Goal: Find specific page/section: Find specific page/section

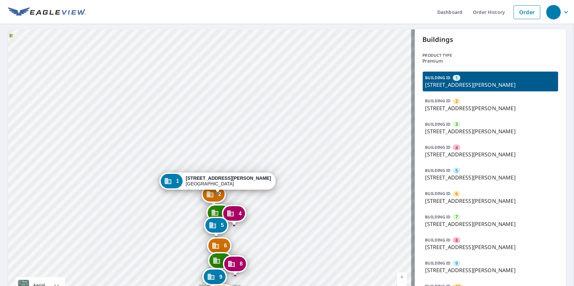
drag, startPoint x: 198, startPoint y: 150, endPoint x: 203, endPoint y: 109, distance: 41.6
click at [203, 109] on div "2 1239 N Benoist Farms Rd West Palm Beach, FL 33411 3 1227 N Benoist Farms Rd W…" at bounding box center [211, 167] width 407 height 276
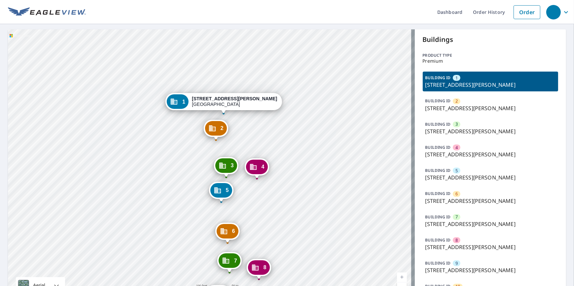
drag, startPoint x: 308, startPoint y: 225, endPoint x: 307, endPoint y: 173, distance: 51.8
click at [307, 173] on div "2 1239 N Benoist Farms Rd West Palm Beach, FL 33411 3 1227 N Benoist Farms Rd W…" at bounding box center [211, 167] width 407 height 276
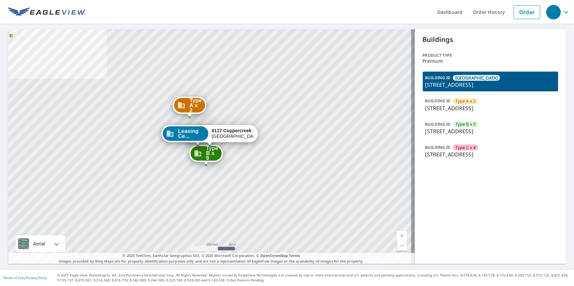
click at [450, 128] on p "206 Coppercreek Cir, Louisville, KY, 40222" at bounding box center [490, 131] width 130 height 8
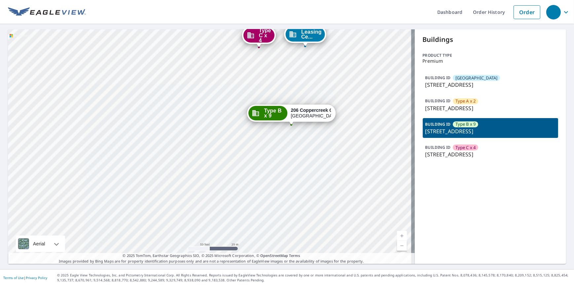
drag, startPoint x: 72, startPoint y: 87, endPoint x: 79, endPoint y: 100, distance: 14.6
click at [79, 100] on div "Leasing Ce... 8117 Coppercreek Dr Louisville, KY 40222 Type A x 2 315 Coppercre…" at bounding box center [211, 146] width 407 height 235
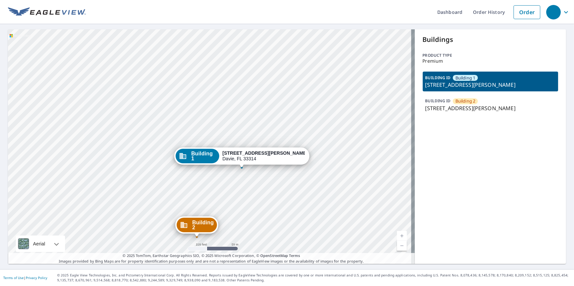
drag, startPoint x: 238, startPoint y: 109, endPoint x: 240, endPoint y: 113, distance: 4.4
click at [240, 113] on div "Building 2 4370 Oakes Road Davie, FL 33314 Building 1 4370 Oakes Rd Davie, FL 3…" at bounding box center [211, 146] width 407 height 235
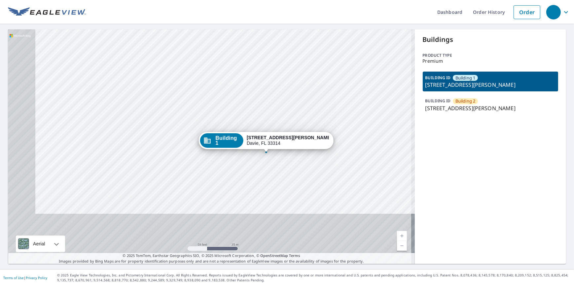
drag, startPoint x: 97, startPoint y: 108, endPoint x: 135, endPoint y: 23, distance: 93.2
click at [137, 17] on div "Dashboard Order History Order Building 2 4370 Oakes Road Davie, FL 33314 Buildi…" at bounding box center [287, 143] width 574 height 286
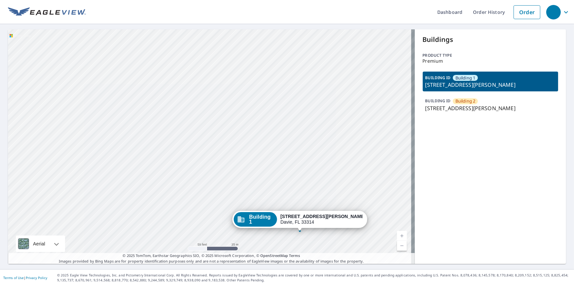
drag, startPoint x: 154, startPoint y: 142, endPoint x: 152, endPoint y: 151, distance: 9.1
click at [152, 151] on div "Building 2 4370 Oakes Road Davie, FL 33314 Building 1 4370 Oakes Rd Davie, FL 3…" at bounding box center [211, 146] width 407 height 235
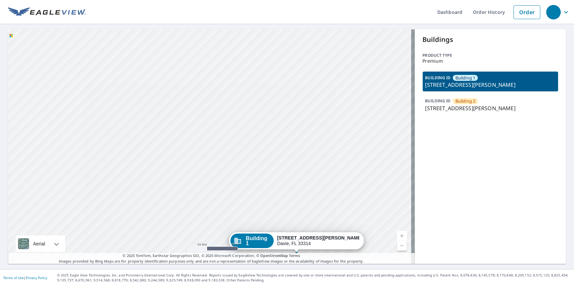
drag, startPoint x: 253, startPoint y: 155, endPoint x: 255, endPoint y: 165, distance: 9.7
click at [255, 165] on div "Building 2 4370 Oakes Road Davie, FL 33314 Building 1 4370 Oakes Rd Davie, FL 3…" at bounding box center [211, 146] width 407 height 235
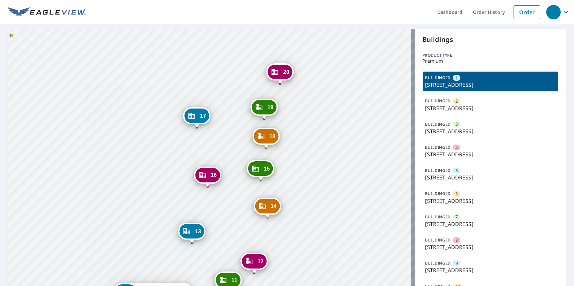
drag, startPoint x: 233, startPoint y: 205, endPoint x: 304, endPoint y: 151, distance: 89.1
click at [304, 151] on div "2 20 Harbour Green Dr Key Largo, FL 33037 3 22 Harbour Green Dr Key Largo, FL 3…" at bounding box center [211, 283] width 407 height 508
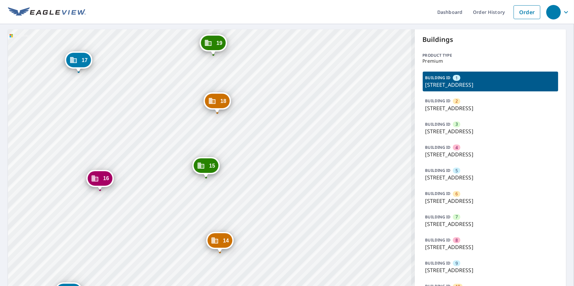
drag, startPoint x: 273, startPoint y: 182, endPoint x: 274, endPoint y: 220, distance: 38.0
click at [274, 220] on div "2 20 Harbour Green Dr Key Largo, FL 33037 3 22 Harbour Green Dr Key Largo, FL 3…" at bounding box center [211, 283] width 407 height 508
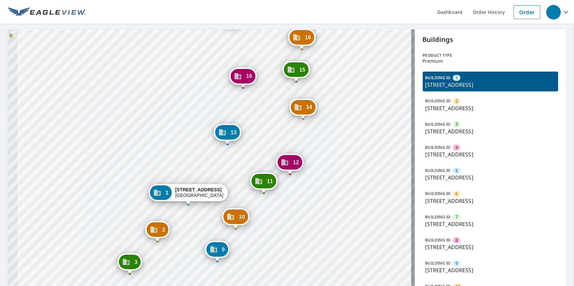
drag, startPoint x: 281, startPoint y: 210, endPoint x: 331, endPoint y: 101, distance: 120.2
click at [331, 101] on div "2 20 Harbour Green Dr Key Largo, FL 33037 3 22 Harbour Green Dr Key Largo, FL 3…" at bounding box center [211, 283] width 407 height 508
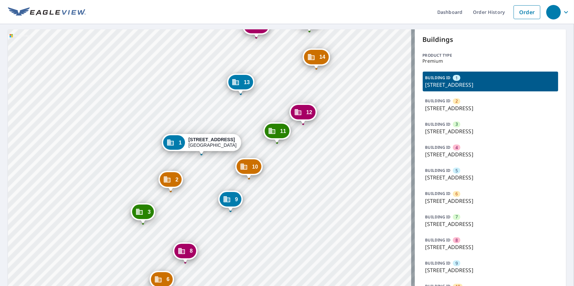
drag, startPoint x: 290, startPoint y: 233, endPoint x: 318, endPoint y: 138, distance: 99.0
click at [318, 138] on div "2 20 Harbour Green Dr Key Largo, FL 33037 3 22 Harbour Green Dr Key Largo, FL 3…" at bounding box center [211, 283] width 407 height 508
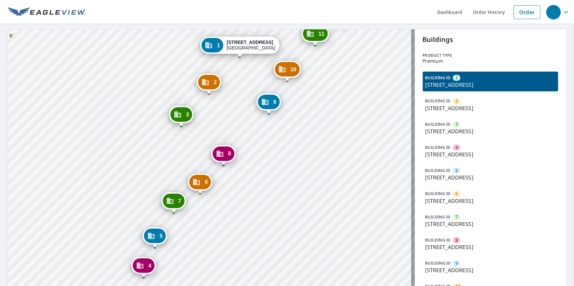
drag, startPoint x: 271, startPoint y: 212, endPoint x: 303, endPoint y: 151, distance: 69.1
click at [303, 151] on div "2 20 Harbour Green Dr Key Largo, FL 33037 3 22 Harbour Green Dr Key Largo, FL 3…" at bounding box center [211, 283] width 407 height 508
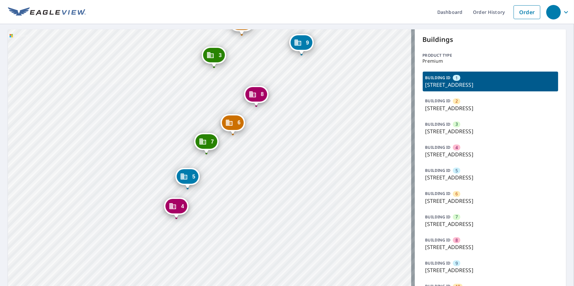
drag, startPoint x: 188, startPoint y: 265, endPoint x: 260, endPoint y: 175, distance: 116.5
click at [260, 175] on div "2 20 Harbour Green Dr Key Largo, FL 33037 3 22 Harbour Green Dr Key Largo, FL 3…" at bounding box center [211, 283] width 407 height 508
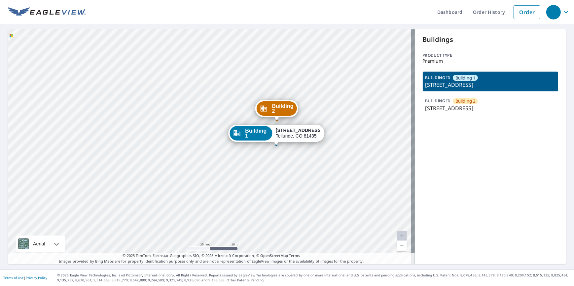
drag, startPoint x: 119, startPoint y: 231, endPoint x: 124, endPoint y: 238, distance: 8.7
click at [123, 239] on div "Building [GEOGRAPHIC_DATA][STREET_ADDRESS] [GEOGRAPHIC_DATA][STREET_ADDRESS]" at bounding box center [211, 146] width 407 height 235
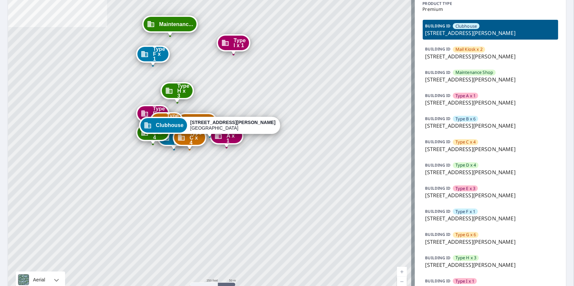
scroll to position [60, 0]
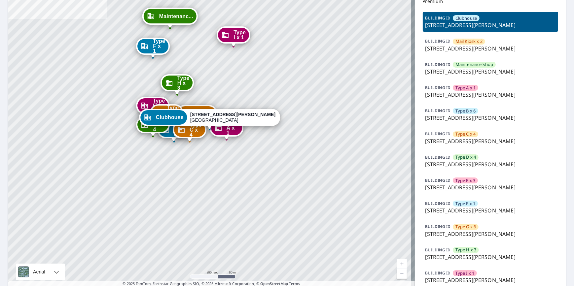
click at [480, 164] on p "8000 John Davis Dr, Frankfort, KY, 40601" at bounding box center [490, 164] width 130 height 8
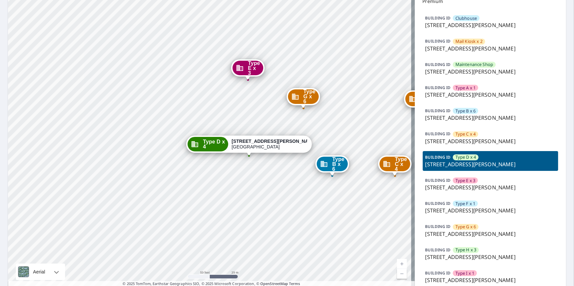
drag, startPoint x: 276, startPoint y: 194, endPoint x: 273, endPoint y: 190, distance: 4.5
click at [275, 192] on div "Clubhouse 8000 John Davis Dr Frankfort, KY 40601 Mail Kiosk... 8000 John Davis …" at bounding box center [211, 131] width 407 height 323
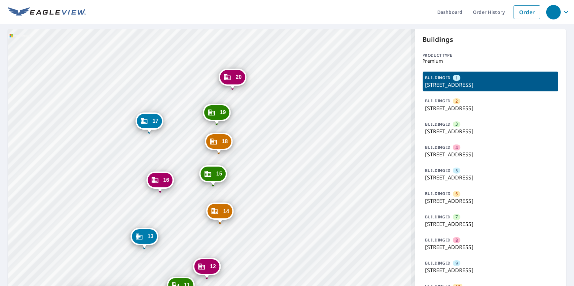
drag, startPoint x: 303, startPoint y: 219, endPoint x: 322, endPoint y: 154, distance: 67.9
click at [322, 154] on div "2 20 Harbour Green Dr Key Largo, FL 33037 3 22 Harbour Green Dr Key Largo, FL 3…" at bounding box center [211, 283] width 407 height 508
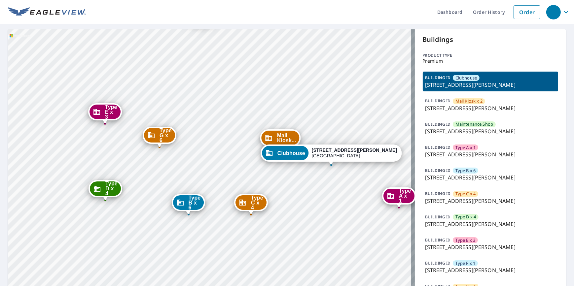
drag, startPoint x: 209, startPoint y: 241, endPoint x: 259, endPoint y: 240, distance: 49.5
click at [259, 240] on div "Mail Kiosk... 8000 John Davis Dr Frankfort, KY 40601 Maintenanc... 500 Hanly Ln…" at bounding box center [211, 190] width 407 height 323
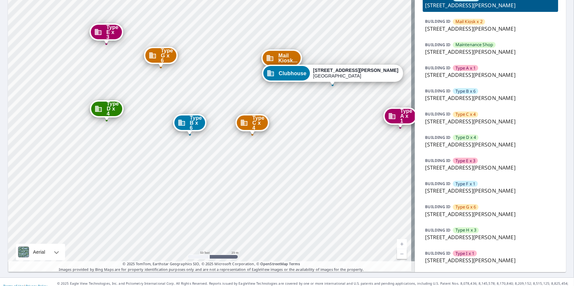
scroll to position [86, 0]
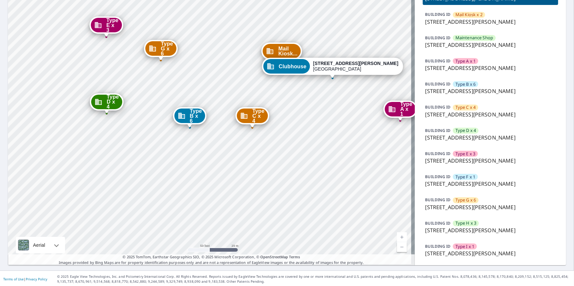
click at [480, 206] on p "8000 John Davis Dr, Frankfort, KY, 40601" at bounding box center [490, 207] width 130 height 8
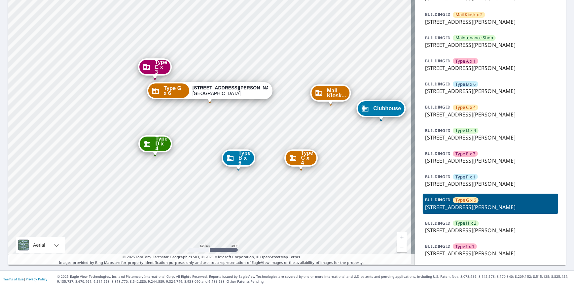
drag, startPoint x: 111, startPoint y: 211, endPoint x: 119, endPoint y: 227, distance: 18.5
click at [119, 230] on div "Clubhouse 8000 John Davis Dr Frankfort, KY 40601 Mail Kiosk... 8000 John Davis …" at bounding box center [211, 104] width 407 height 323
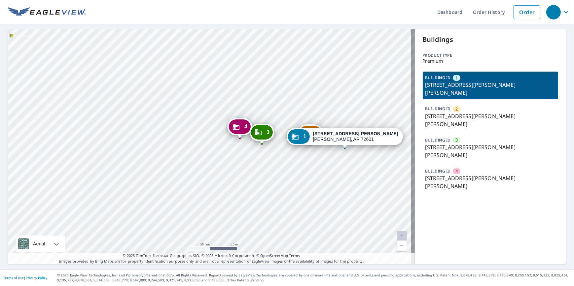
click at [459, 94] on div "BUILDING ID 1 125 E Stephenson Ave, Harrison, AR, 72601 BUILDING ID 2 121 E Ste…" at bounding box center [491, 132] width 136 height 121
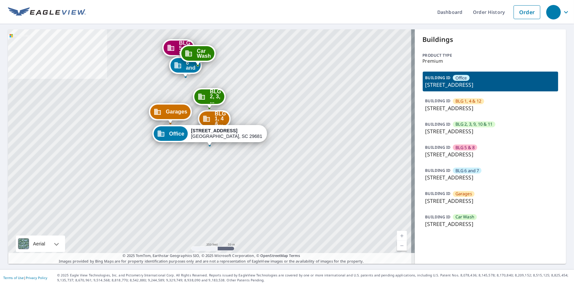
click at [463, 153] on p "[STREET_ADDRESS]" at bounding box center [490, 155] width 130 height 8
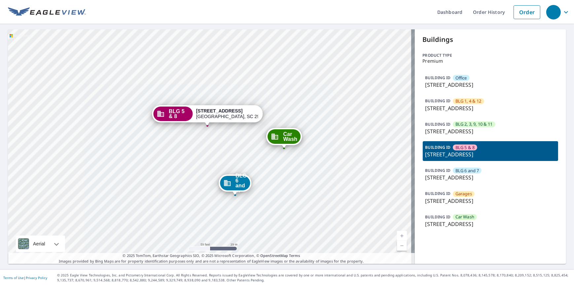
drag, startPoint x: 221, startPoint y: 139, endPoint x: 213, endPoint y: 169, distance: 31.7
click at [213, 169] on div "Office 535 Brookwood Point Pl Simpsonville, SC 29681 BLG 1, 4 &... 535 Brookwoo…" at bounding box center [211, 146] width 407 height 235
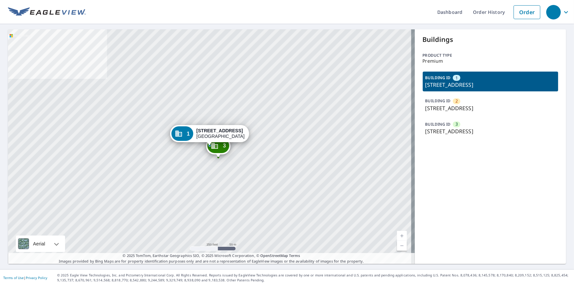
click at [441, 105] on p "[STREET_ADDRESS]" at bounding box center [490, 108] width 130 height 8
